Goal: Information Seeking & Learning: Learn about a topic

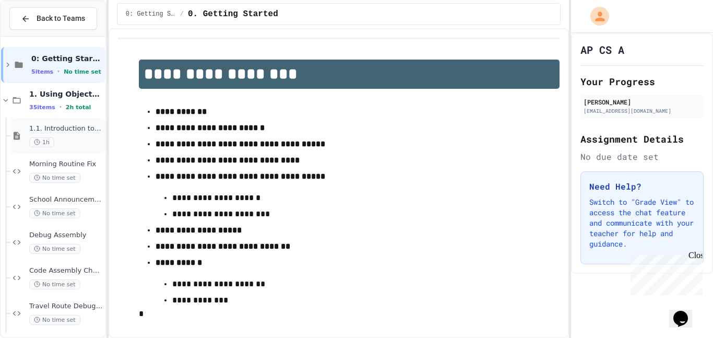
scroll to position [6, 0]
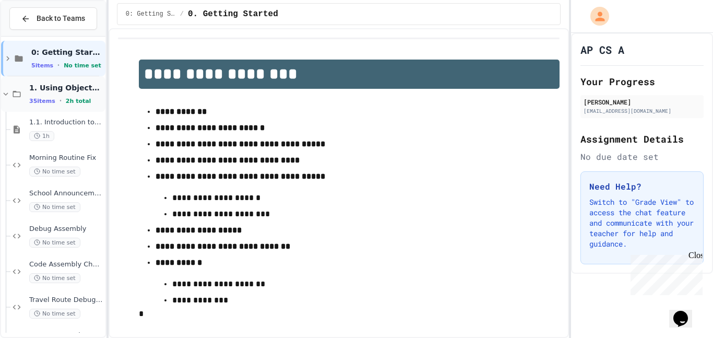
click at [6, 98] on icon at bounding box center [5, 93] width 9 height 9
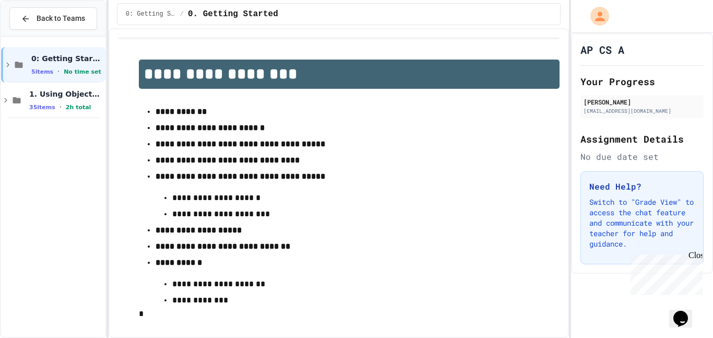
scroll to position [0, 0]
click at [60, 93] on span "1. Using Objects and Methods" at bounding box center [66, 93] width 74 height 9
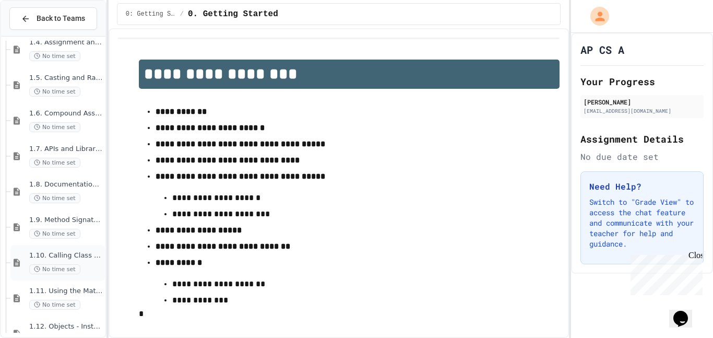
scroll to position [408, 0]
click at [82, 225] on div "1.9. Method Signatures No time set" at bounding box center [66, 224] width 74 height 23
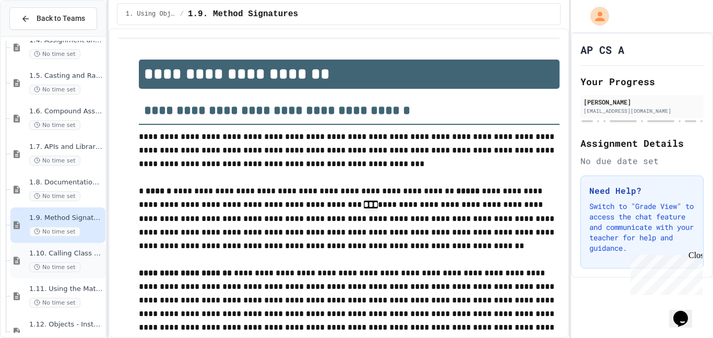
click at [91, 251] on span "1.10. Calling Class Methods" at bounding box center [66, 253] width 74 height 9
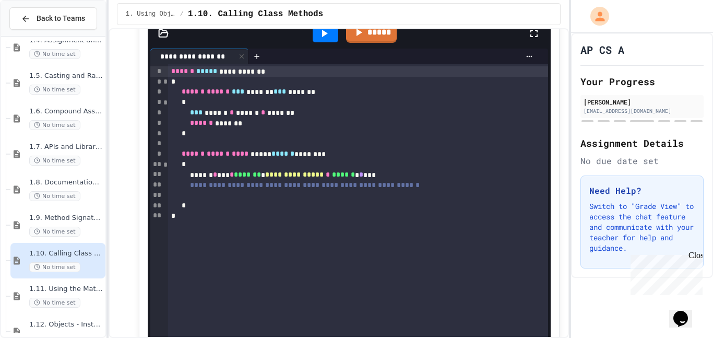
scroll to position [1502, 0]
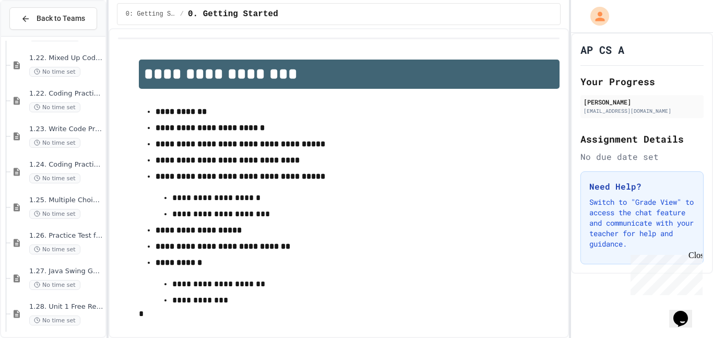
scroll to position [1034, 0]
